Goal: Task Accomplishment & Management: Use online tool/utility

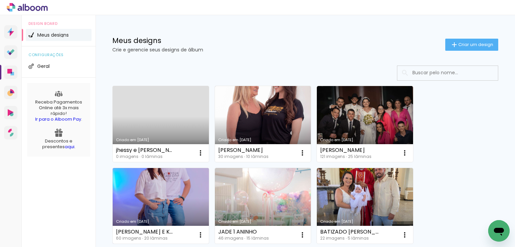
click at [175, 201] on link "Criado em [DATE]" at bounding box center [161, 206] width 96 height 76
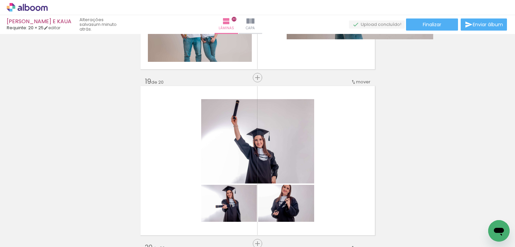
scroll to position [3004, 0]
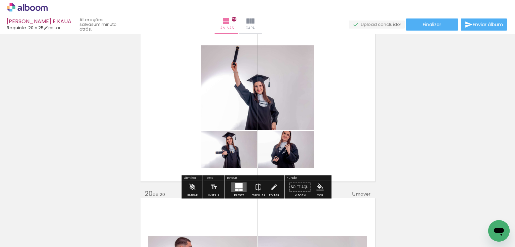
click at [240, 183] on div at bounding box center [238, 184] width 7 height 5
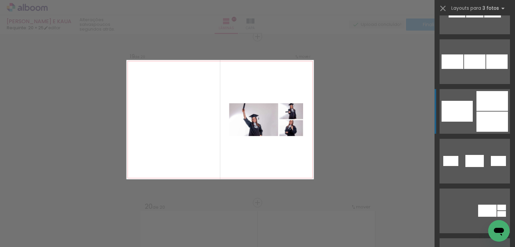
scroll to position [510, 0]
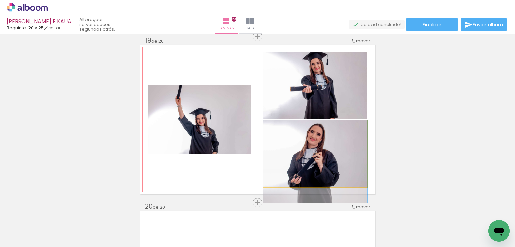
drag, startPoint x: 332, startPoint y: 158, endPoint x: 334, endPoint y: 166, distance: 8.4
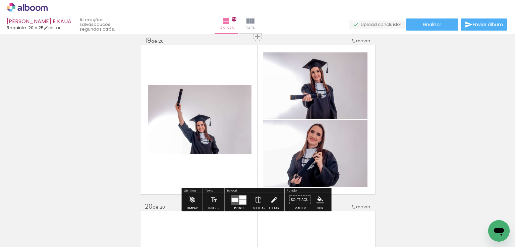
drag, startPoint x: 271, startPoint y: 196, endPoint x: 257, endPoint y: 184, distance: 19.3
click at [270, 193] on iron-icon at bounding box center [273, 199] width 7 height 13
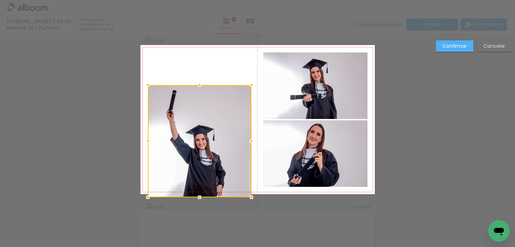
drag, startPoint x: 200, startPoint y: 157, endPoint x: 197, endPoint y: 200, distance: 42.7
click at [197, 200] on div at bounding box center [199, 196] width 13 height 13
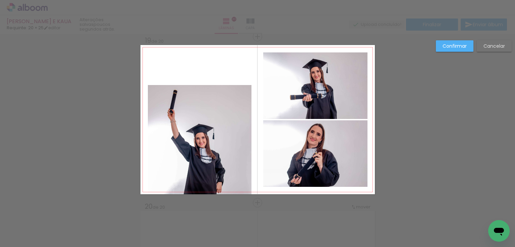
click at [207, 109] on quentale-photo at bounding box center [200, 139] width 104 height 109
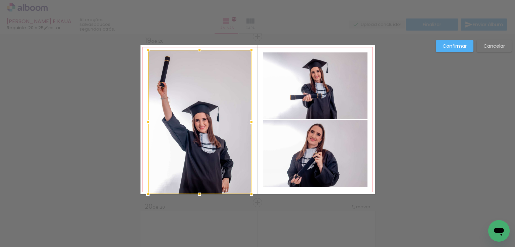
drag, startPoint x: 197, startPoint y: 86, endPoint x: 204, endPoint y: 82, distance: 8.2
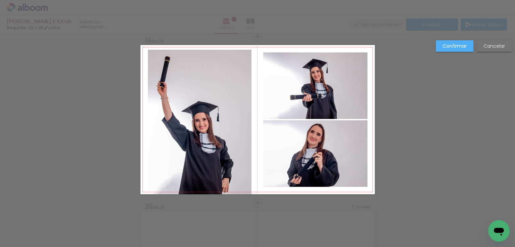
click at [204, 83] on quentale-photo at bounding box center [200, 122] width 104 height 144
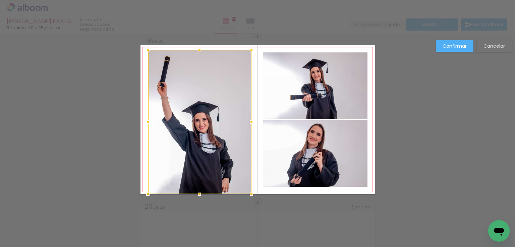
drag, startPoint x: 198, startPoint y: 49, endPoint x: 198, endPoint y: 42, distance: 7.1
click at [198, 50] on div at bounding box center [200, 122] width 104 height 144
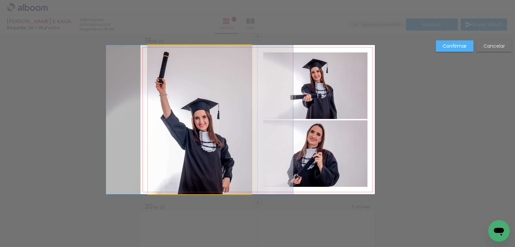
drag, startPoint x: 224, startPoint y: 98, endPoint x: 226, endPoint y: 103, distance: 5.9
click at [224, 98] on quentale-photo at bounding box center [200, 119] width 104 height 149
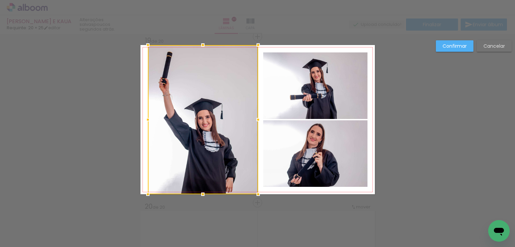
click at [254, 118] on div at bounding box center [258, 119] width 13 height 13
click at [175, 121] on div at bounding box center [203, 119] width 110 height 149
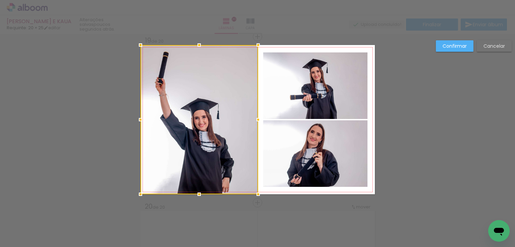
drag, startPoint x: 141, startPoint y: 120, endPoint x: 185, endPoint y: 112, distance: 45.1
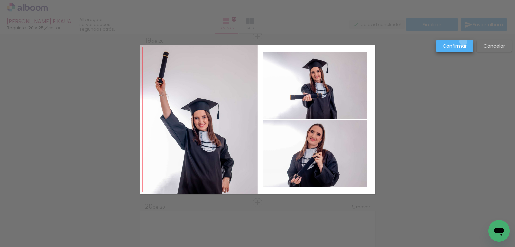
click at [464, 42] on paper-button "Confirmar" at bounding box center [455, 45] width 38 height 11
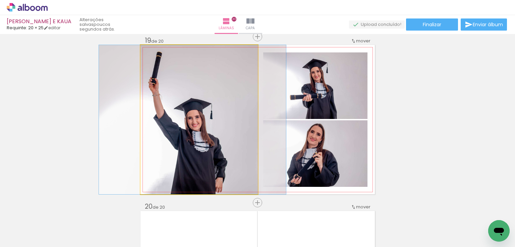
drag, startPoint x: 209, startPoint y: 130, endPoint x: 203, endPoint y: 134, distance: 7.4
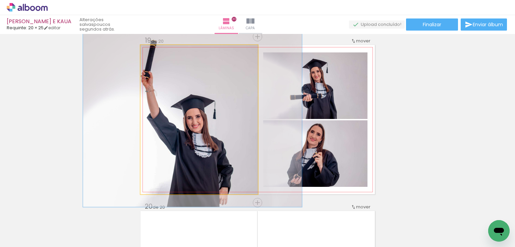
drag, startPoint x: 154, startPoint y: 53, endPoint x: 157, endPoint y: 55, distance: 4.1
type paper-slider "117"
click at [157, 55] on div at bounding box center [160, 52] width 11 height 11
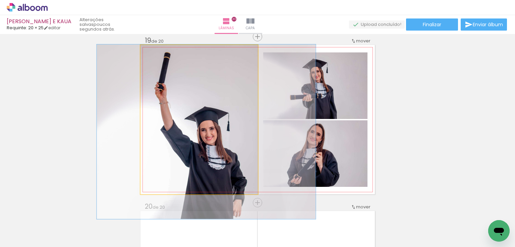
drag, startPoint x: 191, startPoint y: 91, endPoint x: 201, endPoint y: 101, distance: 14.3
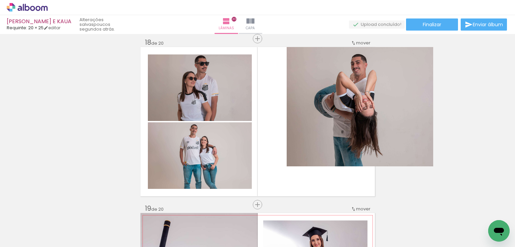
scroll to position [2803, 0]
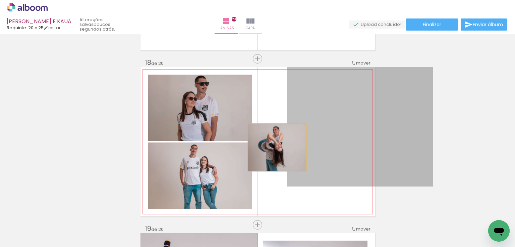
drag, startPoint x: 342, startPoint y: 147, endPoint x: 275, endPoint y: 147, distance: 67.1
click at [275, 147] on quentale-layouter at bounding box center [258, 141] width 234 height 149
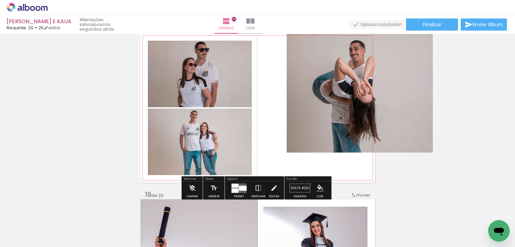
scroll to position [2884, 0]
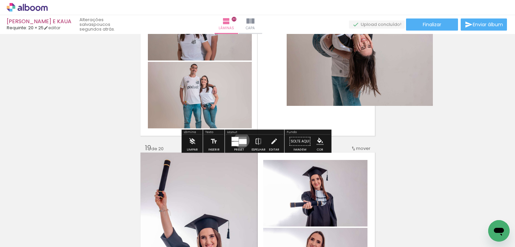
click at [240, 140] on div at bounding box center [243, 141] width 8 height 5
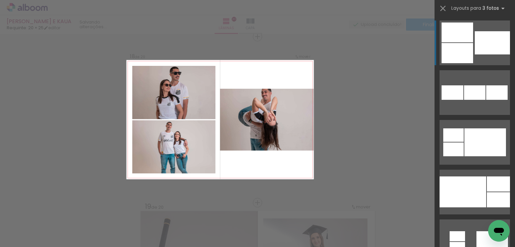
scroll to position [2825, 0]
click at [476, 53] on div at bounding box center [492, 42] width 35 height 23
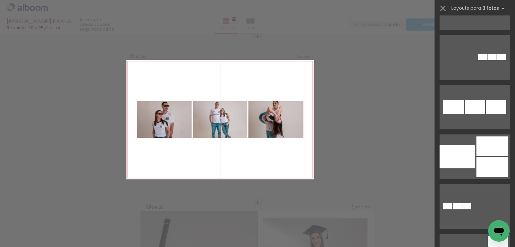
scroll to position [1889, 0]
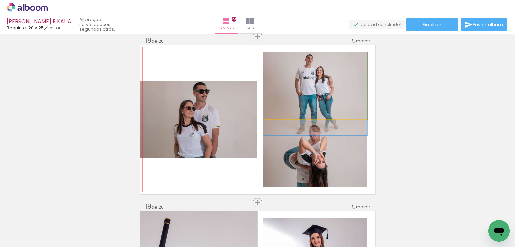
drag, startPoint x: 336, startPoint y: 95, endPoint x: 336, endPoint y: 106, distance: 11.1
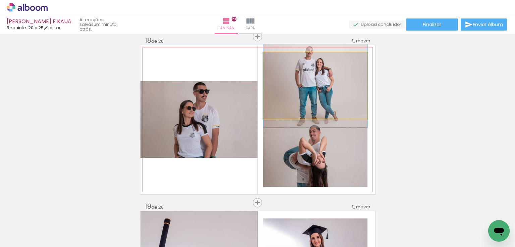
drag, startPoint x: 335, startPoint y: 116, endPoint x: 337, endPoint y: 109, distance: 7.3
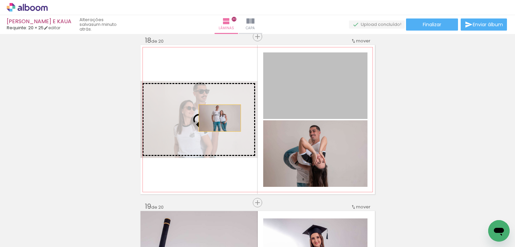
drag, startPoint x: 334, startPoint y: 102, endPoint x: 221, endPoint y: 119, distance: 114.4
click at [0, 0] on slot at bounding box center [0, 0] width 0 height 0
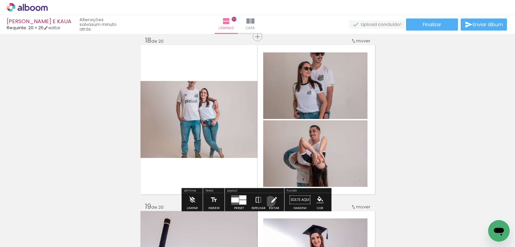
drag, startPoint x: 269, startPoint y: 201, endPoint x: 222, endPoint y: 141, distance: 76.3
click at [270, 200] on iron-icon at bounding box center [273, 199] width 7 height 13
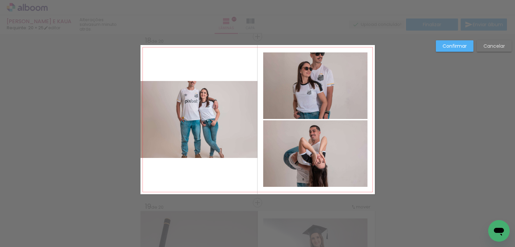
drag, startPoint x: 221, startPoint y: 136, endPoint x: 208, endPoint y: 164, distance: 31.1
click at [221, 136] on quentale-photo at bounding box center [199, 119] width 117 height 77
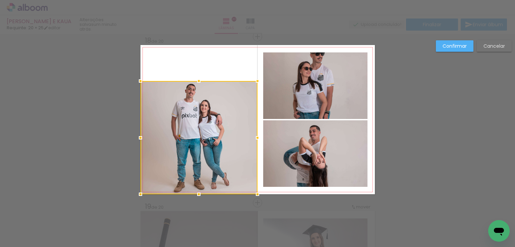
drag, startPoint x: 199, startPoint y: 157, endPoint x: 202, endPoint y: 132, distance: 25.0
click at [199, 191] on div at bounding box center [198, 193] width 13 height 13
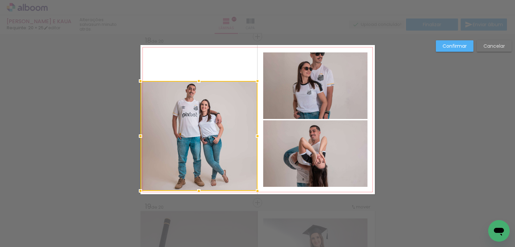
drag, startPoint x: 202, startPoint y: 114, endPoint x: 203, endPoint y: 97, distance: 17.1
click at [202, 112] on div at bounding box center [199, 136] width 117 height 110
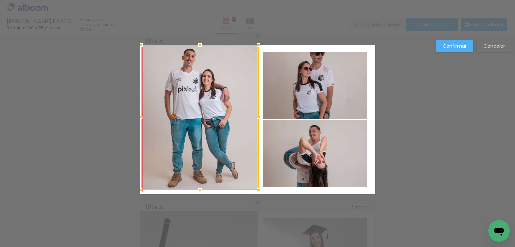
drag, startPoint x: 199, startPoint y: 78, endPoint x: 203, endPoint y: 40, distance: 38.2
click at [203, 40] on div at bounding box center [199, 44] width 13 height 13
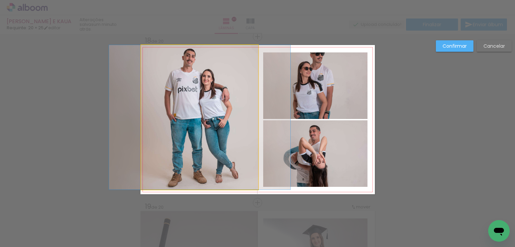
click at [216, 107] on quentale-photo at bounding box center [199, 117] width 117 height 144
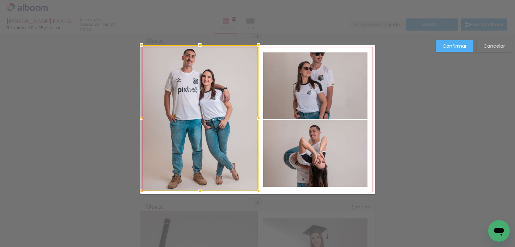
drag, startPoint x: 195, startPoint y: 187, endPoint x: 199, endPoint y: 183, distance: 5.8
click at [196, 194] on div at bounding box center [199, 190] width 13 height 13
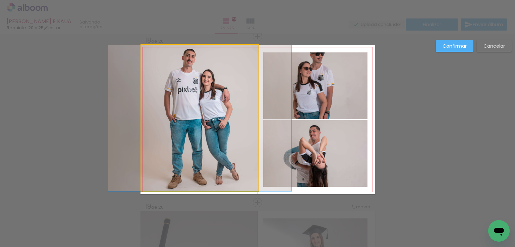
drag, startPoint x: 200, startPoint y: 181, endPoint x: 197, endPoint y: 191, distance: 9.5
click at [199, 182] on quentale-photo at bounding box center [199, 118] width 117 height 146
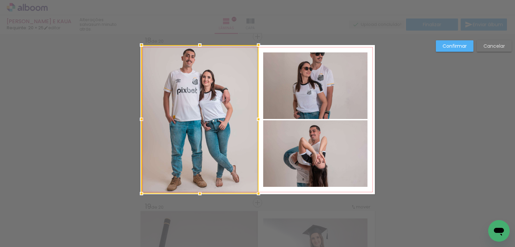
drag, startPoint x: 197, startPoint y: 192, endPoint x: 206, endPoint y: 191, distance: 9.1
click at [197, 195] on div at bounding box center [199, 192] width 13 height 13
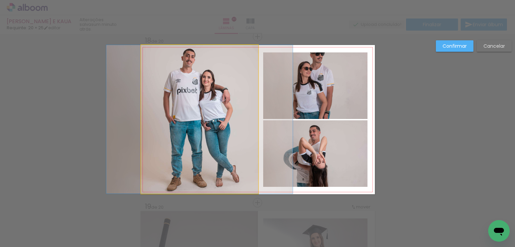
click at [228, 148] on quentale-photo at bounding box center [199, 119] width 117 height 148
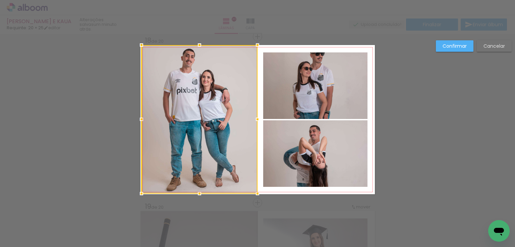
click at [255, 119] on div at bounding box center [257, 118] width 13 height 13
click at [0, 0] on slot "Confirmar" at bounding box center [0, 0] width 0 height 0
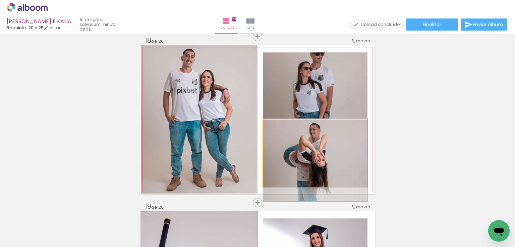
drag, startPoint x: 341, startPoint y: 140, endPoint x: 356, endPoint y: 138, distance: 14.9
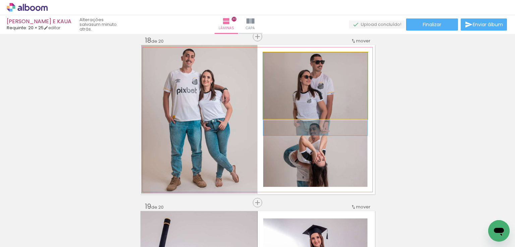
drag, startPoint x: 342, startPoint y: 97, endPoint x: 337, endPoint y: 110, distance: 14.8
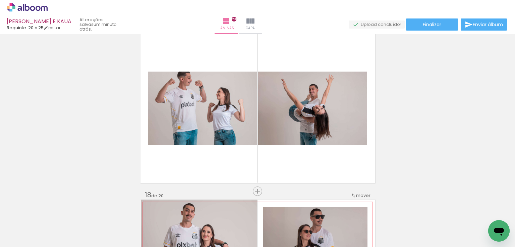
scroll to position [2664, 0]
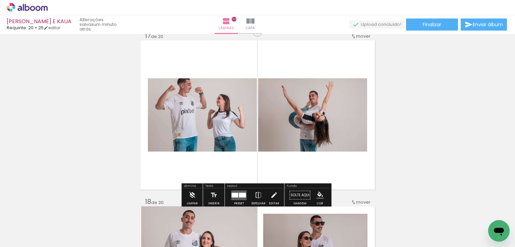
drag, startPoint x: 270, startPoint y: 193, endPoint x: 259, endPoint y: 169, distance: 25.7
click at [270, 190] on iron-icon at bounding box center [273, 194] width 7 height 13
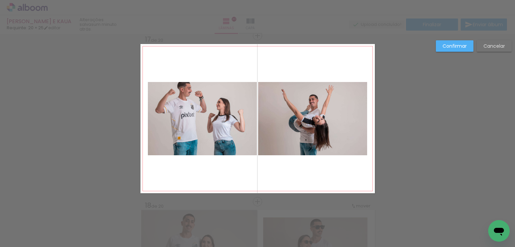
click at [235, 133] on quentale-photo at bounding box center [202, 118] width 109 height 73
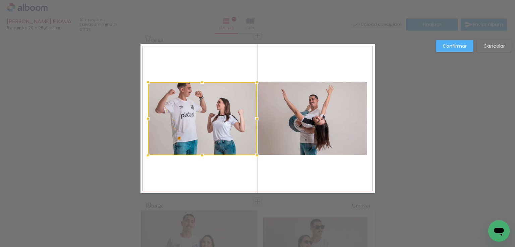
scroll to position [2659, 0]
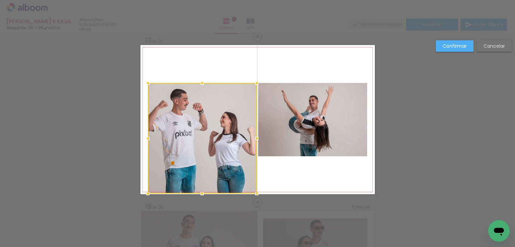
drag, startPoint x: 201, startPoint y: 152, endPoint x: 192, endPoint y: 177, distance: 26.6
click at [193, 190] on div at bounding box center [202, 138] width 109 height 110
click at [200, 111] on div at bounding box center [202, 138] width 109 height 111
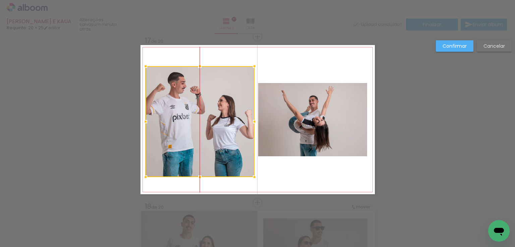
drag, startPoint x: 195, startPoint y: 119, endPoint x: 192, endPoint y: 103, distance: 16.7
click at [192, 103] on div at bounding box center [200, 121] width 109 height 111
click at [310, 115] on quentale-photo at bounding box center [312, 119] width 109 height 73
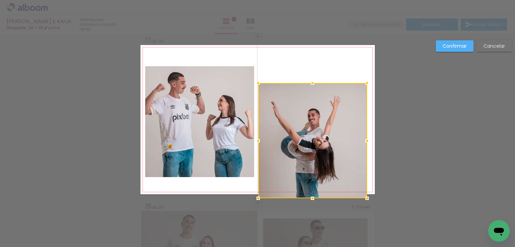
drag, startPoint x: 308, startPoint y: 154, endPoint x: 303, endPoint y: 196, distance: 41.9
click at [306, 199] on div at bounding box center [312, 197] width 13 height 13
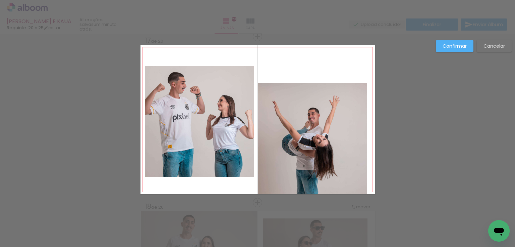
click at [318, 113] on quentale-photo at bounding box center [312, 138] width 109 height 111
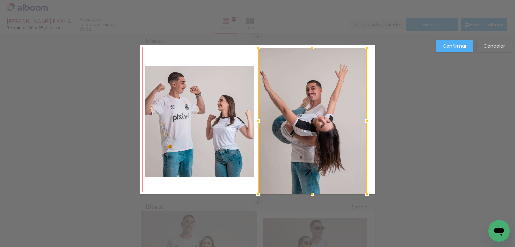
drag, startPoint x: 311, startPoint y: 85, endPoint x: 317, endPoint y: 54, distance: 31.4
click at [312, 0] on div "PAULENE E KAUA Requinte: 20 × 25 editar um minuto atrás. Lâminas 20 Capa Finali…" at bounding box center [257, 0] width 515 height 0
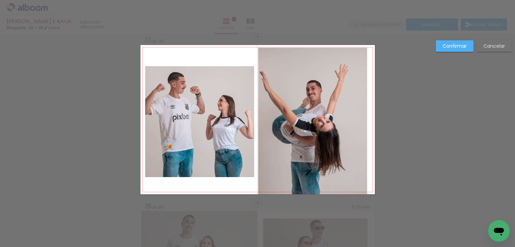
click at [318, 90] on quentale-photo at bounding box center [312, 121] width 109 height 146
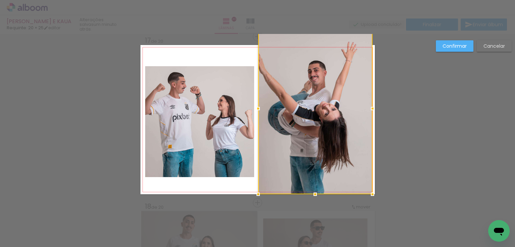
drag, startPoint x: 367, startPoint y: 44, endPoint x: 389, endPoint y: 35, distance: 23.7
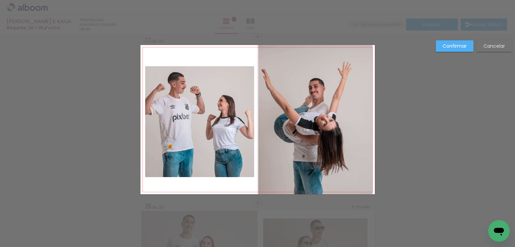
click at [344, 94] on quentale-photo at bounding box center [315, 119] width 114 height 149
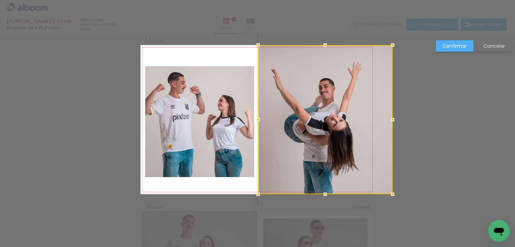
drag, startPoint x: 369, startPoint y: 118, endPoint x: 380, endPoint y: 119, distance: 10.7
click at [380, 119] on div at bounding box center [325, 119] width 134 height 149
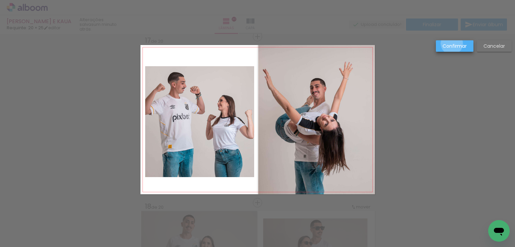
click at [0, 0] on slot "Confirmar" at bounding box center [0, 0] width 0 height 0
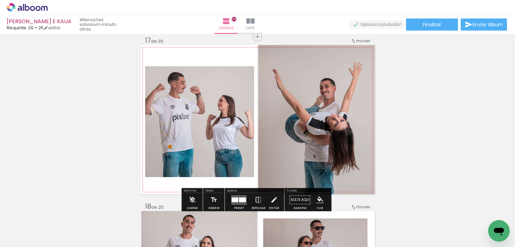
click at [228, 123] on quentale-photo at bounding box center [199, 121] width 109 height 111
drag, startPoint x: 270, startPoint y: 196, endPoint x: 258, endPoint y: 186, distance: 15.5
click at [270, 195] on iron-icon at bounding box center [273, 199] width 7 height 13
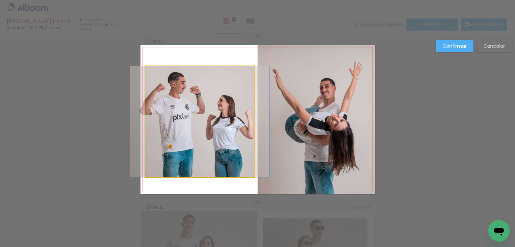
drag, startPoint x: 248, startPoint y: 173, endPoint x: 253, endPoint y: 179, distance: 6.9
click at [248, 174] on quentale-photo at bounding box center [199, 121] width 109 height 111
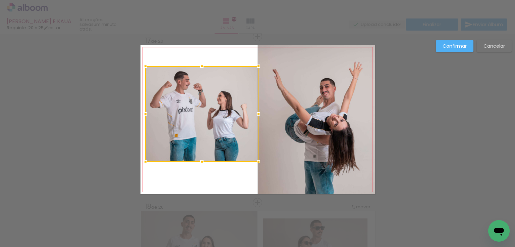
drag, startPoint x: 252, startPoint y: 174, endPoint x: 250, endPoint y: 161, distance: 13.4
click at [250, 161] on div at bounding box center [202, 113] width 113 height 95
click at [451, 42] on paper-button "Confirmar" at bounding box center [455, 45] width 38 height 11
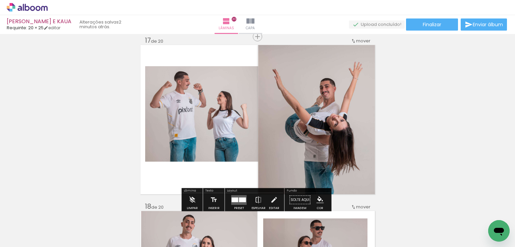
drag, startPoint x: 270, startPoint y: 198, endPoint x: 245, endPoint y: 165, distance: 41.7
click at [271, 193] on iron-icon at bounding box center [273, 199] width 7 height 13
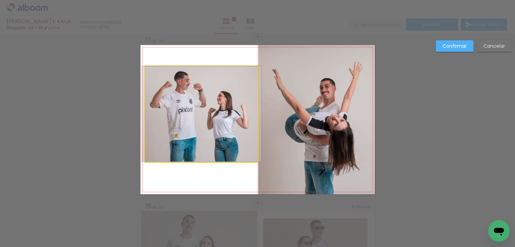
drag, startPoint x: 208, startPoint y: 117, endPoint x: 208, endPoint y: 123, distance: 6.7
click at [208, 117] on quentale-photo at bounding box center [201, 113] width 113 height 95
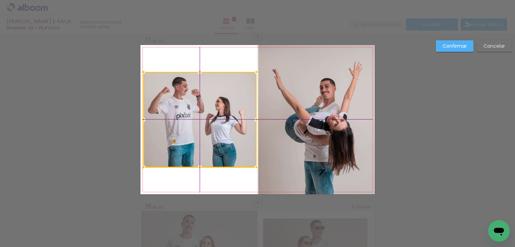
drag, startPoint x: 207, startPoint y: 126, endPoint x: 219, endPoint y: 128, distance: 12.9
click at [205, 128] on div at bounding box center [200, 119] width 113 height 95
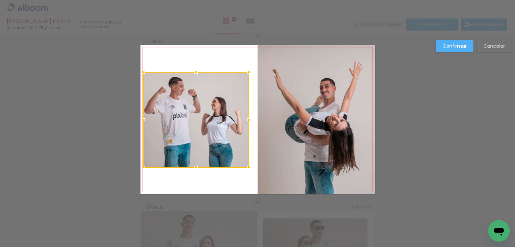
drag, startPoint x: 256, startPoint y: 120, endPoint x: 249, endPoint y: 119, distance: 7.1
click at [249, 119] on div at bounding box center [249, 119] width 13 height 13
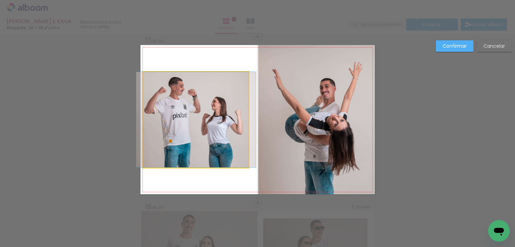
click at [206, 128] on quentale-photo at bounding box center [196, 119] width 106 height 95
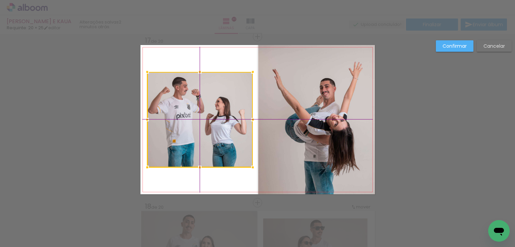
drag, startPoint x: 191, startPoint y: 135, endPoint x: 195, endPoint y: 136, distance: 4.4
click at [195, 136] on div at bounding box center [200, 119] width 106 height 95
click at [0, 0] on slot "Confirmar" at bounding box center [0, 0] width 0 height 0
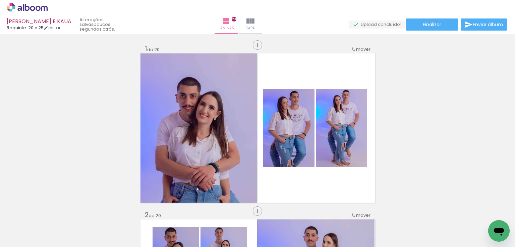
scroll to position [0, 0]
click at [427, 24] on span "Finalizar" at bounding box center [432, 24] width 18 height 5
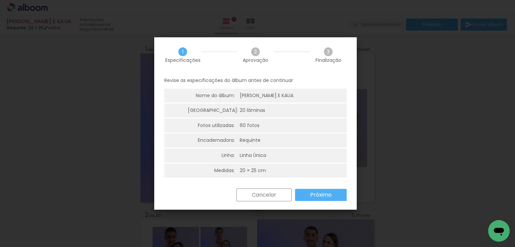
click at [0, 0] on slot "Próximo" at bounding box center [0, 0] width 0 height 0
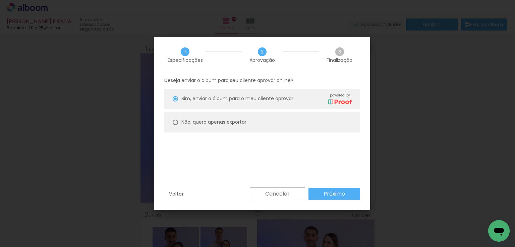
click at [0, 0] on slot "Não, quero apenas exportar" at bounding box center [0, 0] width 0 height 0
type paper-radio-button "on"
click at [0, 0] on slot "Próximo" at bounding box center [0, 0] width 0 height 0
type input "Alta, 300 DPI"
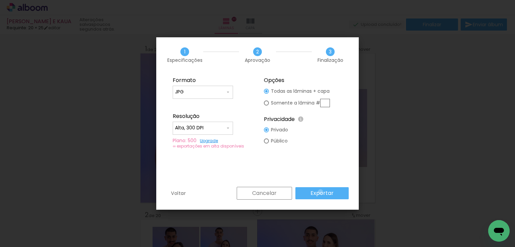
click at [0, 0] on slot "Exportar" at bounding box center [0, 0] width 0 height 0
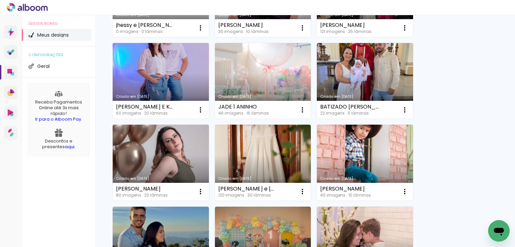
scroll to position [134, 0]
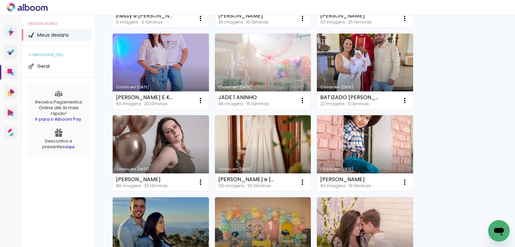
click at [356, 130] on link "Criado em [DATE]" at bounding box center [365, 153] width 96 height 76
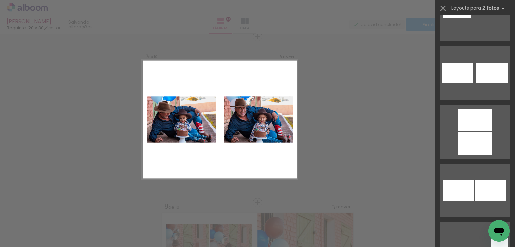
scroll to position [1090, 0]
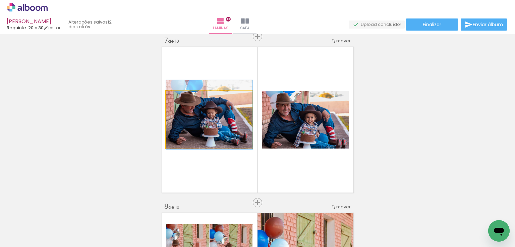
drag, startPoint x: 218, startPoint y: 126, endPoint x: 220, endPoint y: 123, distance: 3.6
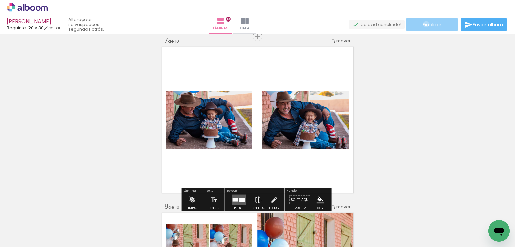
click at [424, 24] on span "Finalizar" at bounding box center [432, 24] width 18 height 5
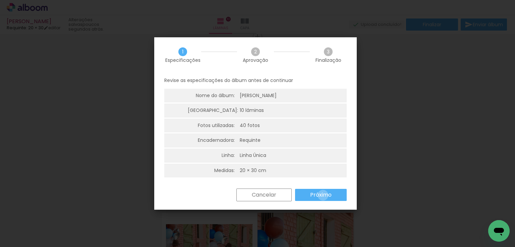
click at [0, 0] on slot "Próximo" at bounding box center [0, 0] width 0 height 0
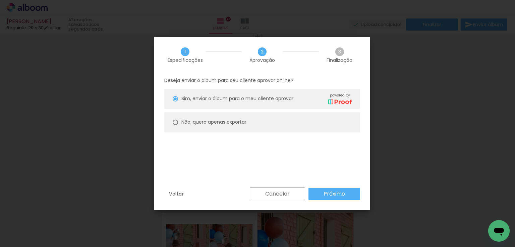
click at [0, 0] on slot "Não, quero apenas exportar" at bounding box center [0, 0] width 0 height 0
type paper-radio-button "on"
click at [0, 0] on slot "Próximo" at bounding box center [0, 0] width 0 height 0
type input "Alta, 300 DPI"
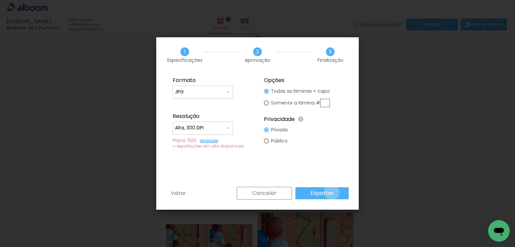
click at [0, 0] on slot "Exportar" at bounding box center [0, 0] width 0 height 0
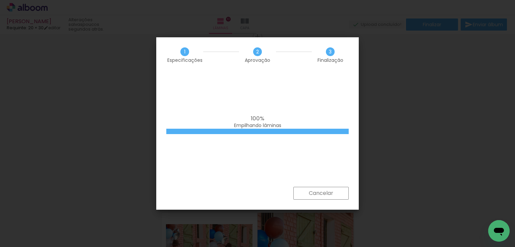
click at [413, 117] on iron-overlay-backdrop at bounding box center [257, 123] width 515 height 247
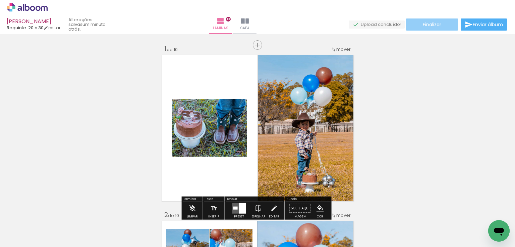
click at [434, 26] on span "Finalizar" at bounding box center [432, 24] width 18 height 5
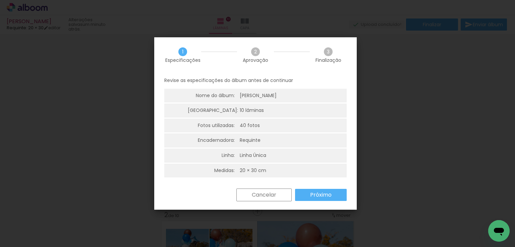
click at [0, 0] on slot "Próximo" at bounding box center [0, 0] width 0 height 0
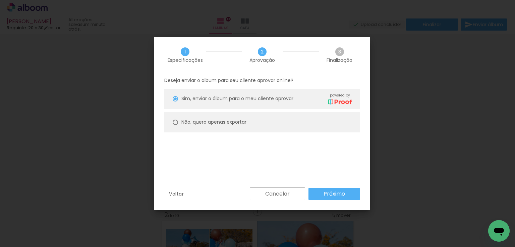
click at [195, 104] on div "Não, quero apenas exportar" at bounding box center [266, 99] width 170 height 12
type paper-radio-button "on"
click at [0, 0] on slot "Próximo" at bounding box center [0, 0] width 0 height 0
type input "Alta, 300 DPI"
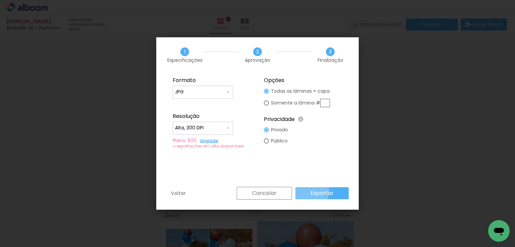
click at [308, 190] on paper-button "Exportar" at bounding box center [321, 193] width 53 height 12
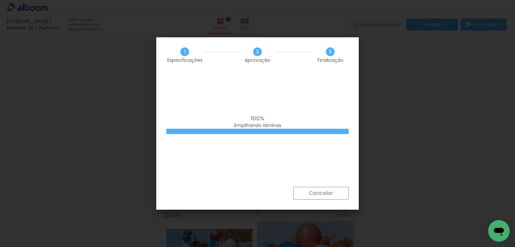
click at [417, 113] on iron-overlay-backdrop at bounding box center [257, 123] width 515 height 247
click at [399, 138] on iron-overlay-backdrop at bounding box center [257, 123] width 515 height 247
click at [336, 100] on div "100% Empilhando lâminas" at bounding box center [257, 129] width 203 height 114
